Goal: Information Seeking & Learning: Learn about a topic

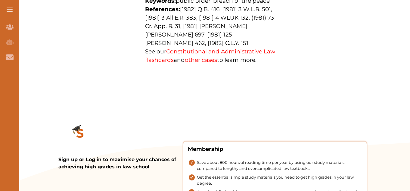
scroll to position [515, 0]
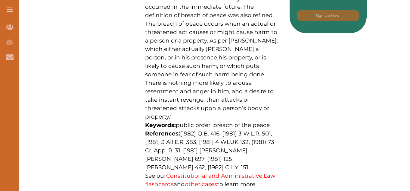
scroll to position [332, 0]
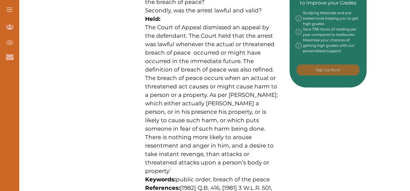
click at [126, 51] on div "Want to secure high grades in Criminal Law ? We’ve created a FREE checklist for…" at bounding box center [212, 17] width 308 height 545
